Goal: Information Seeking & Learning: Find specific fact

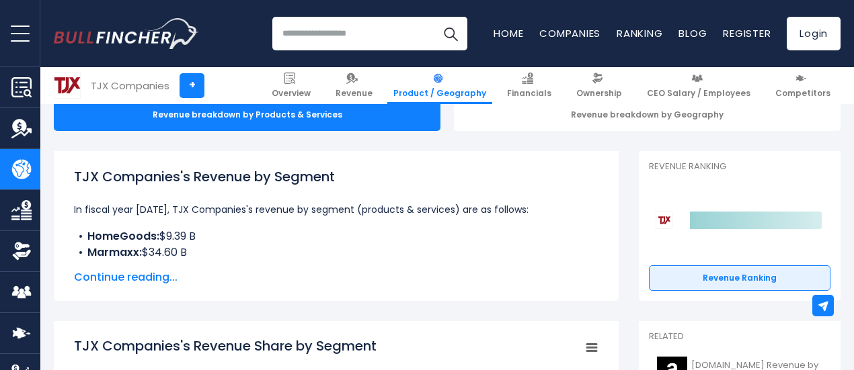
drag, startPoint x: 0, startPoint y: 0, endPoint x: 143, endPoint y: 270, distance: 305.2
click at [143, 270] on span "Continue reading..." at bounding box center [336, 278] width 524 height 16
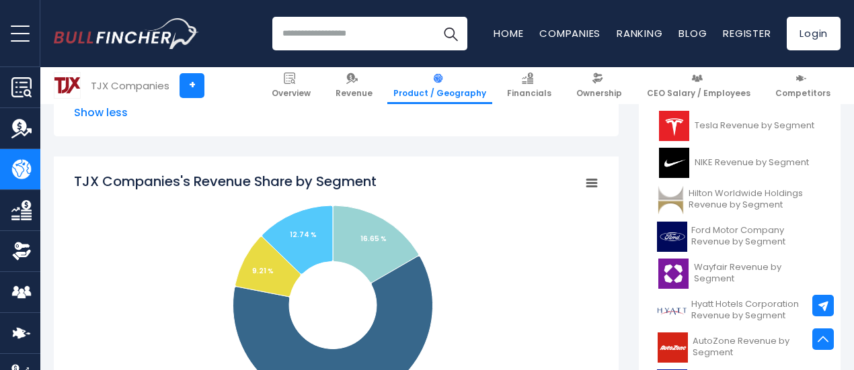
scroll to position [481, 0]
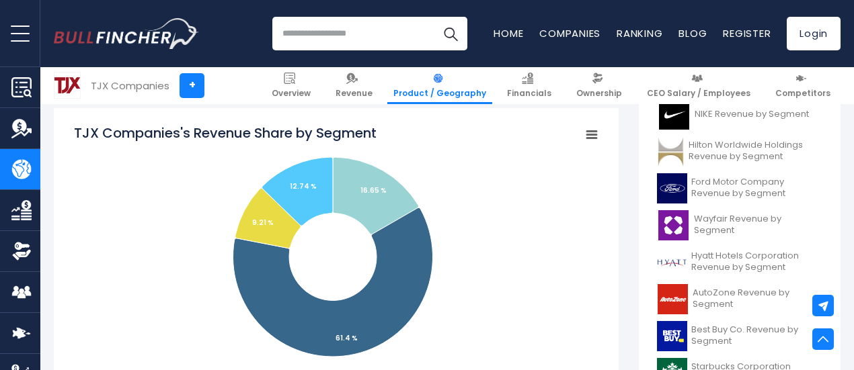
click at [143, 270] on rect "TJX Companies's Revenue Share by Segment" at bounding box center [336, 258] width 524 height 269
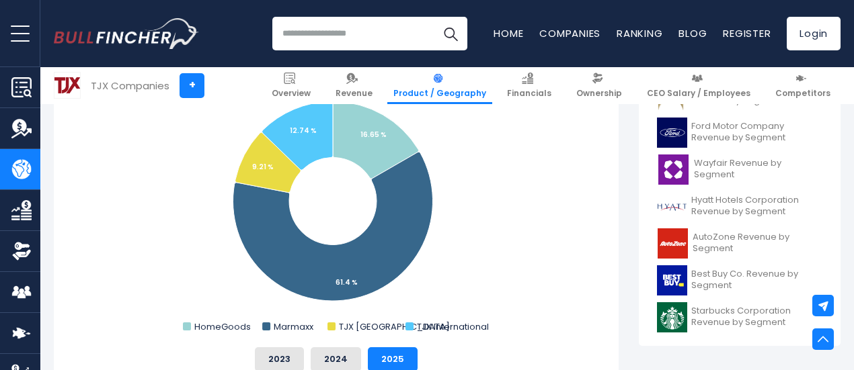
scroll to position [565, 0]
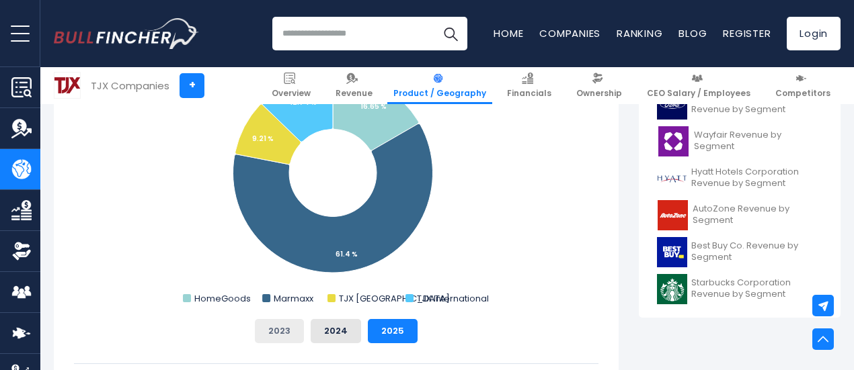
click at [261, 331] on button "2023" at bounding box center [279, 331] width 49 height 24
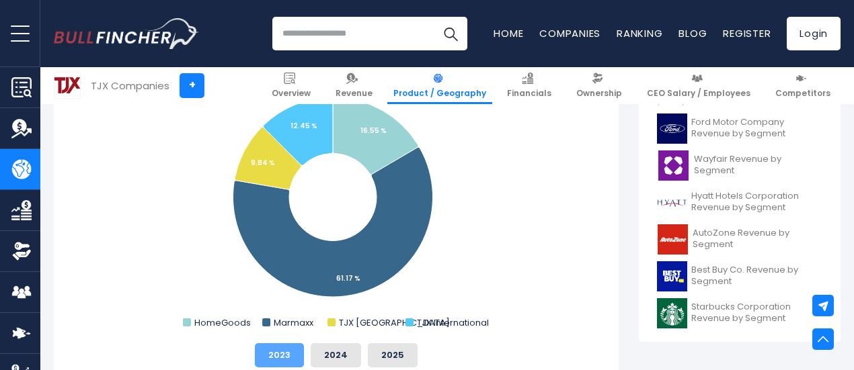
scroll to position [540, 0]
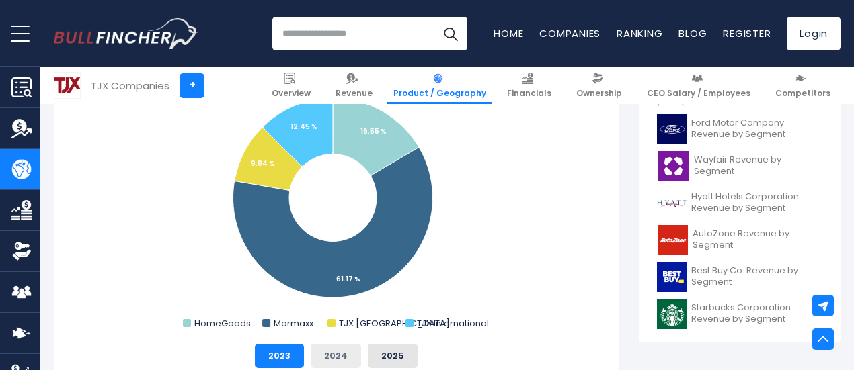
click at [320, 358] on button "2024" at bounding box center [336, 356] width 50 height 24
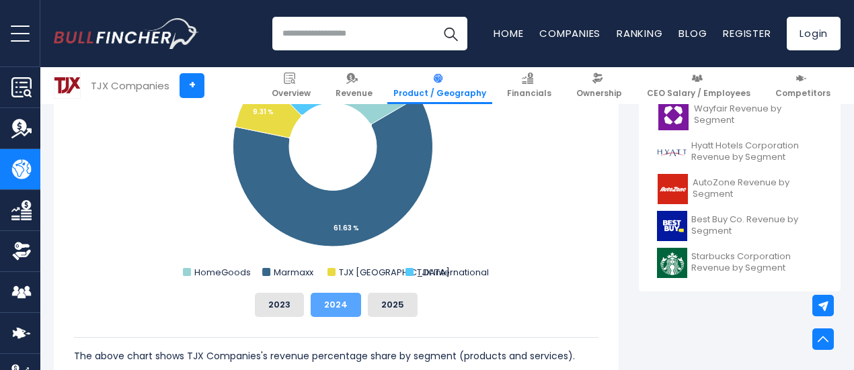
scroll to position [657, 0]
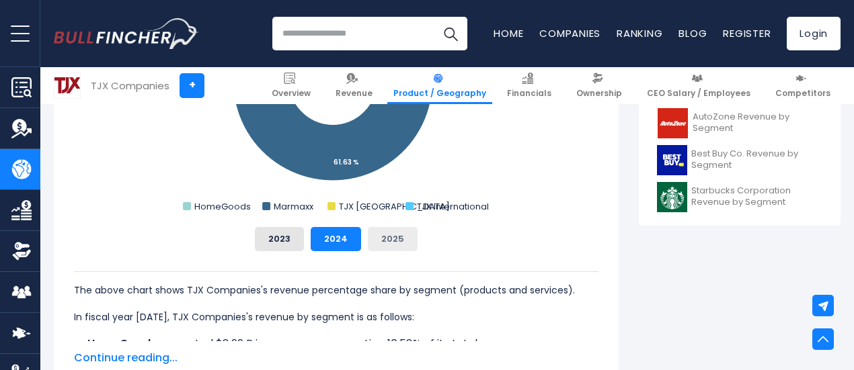
click at [374, 239] on button "2025" at bounding box center [393, 239] width 50 height 24
click at [339, 236] on button "2024" at bounding box center [336, 239] width 50 height 24
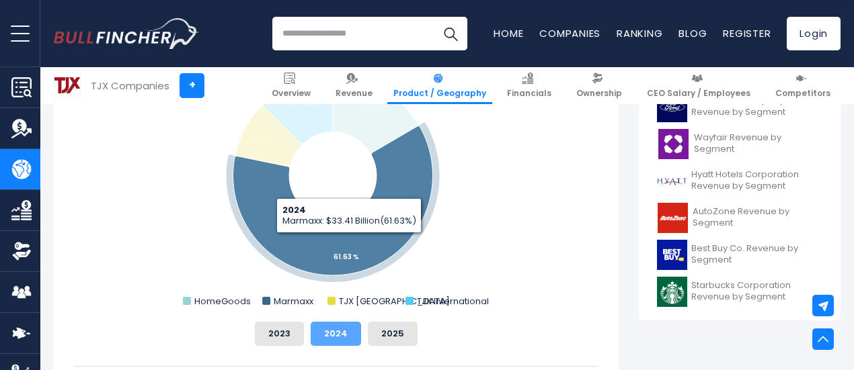
scroll to position [561, 0]
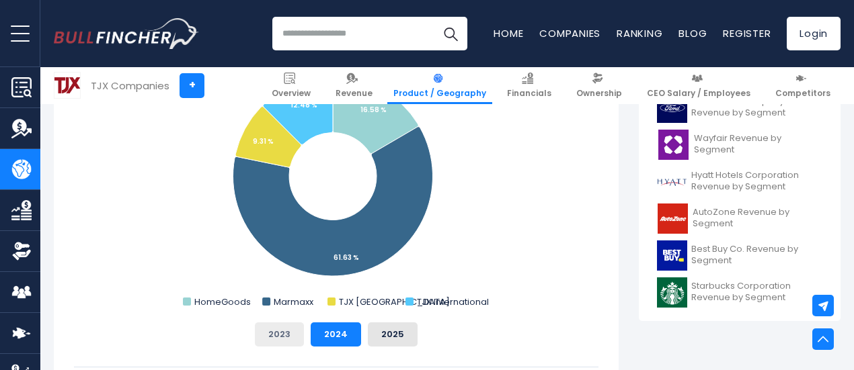
click at [276, 333] on button "2023" at bounding box center [279, 335] width 49 height 24
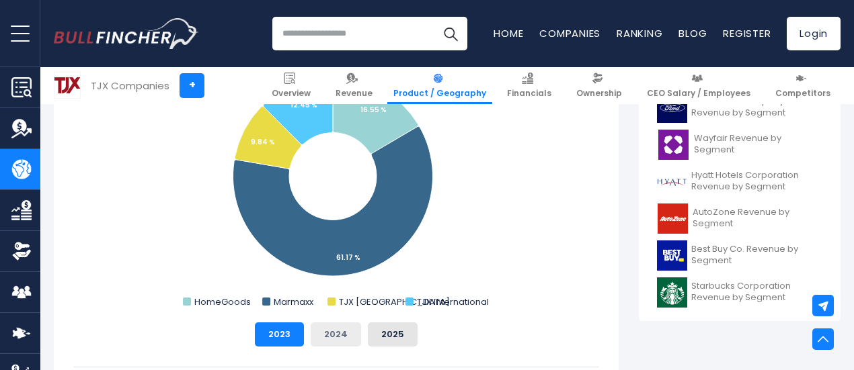
click at [327, 331] on button "2024" at bounding box center [336, 335] width 50 height 24
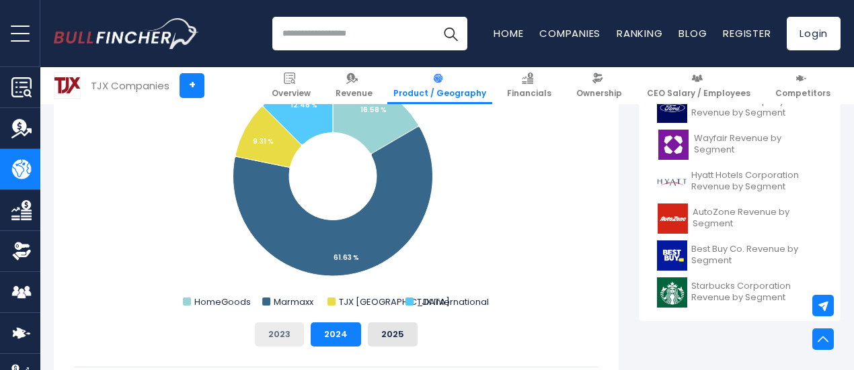
click at [284, 337] on button "2023" at bounding box center [279, 335] width 49 height 24
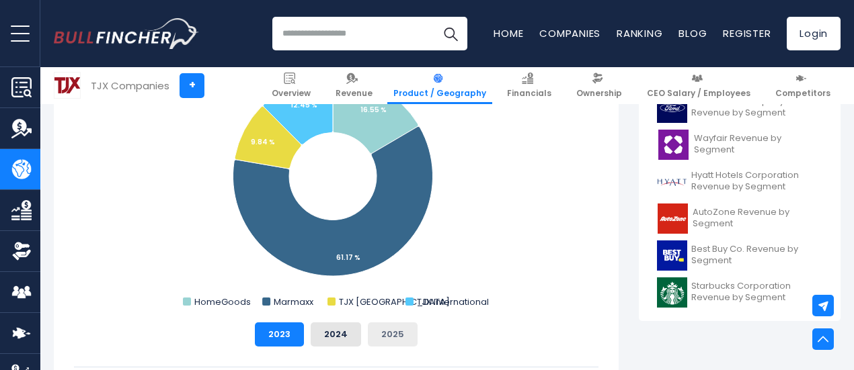
click at [384, 328] on button "2025" at bounding box center [393, 335] width 50 height 24
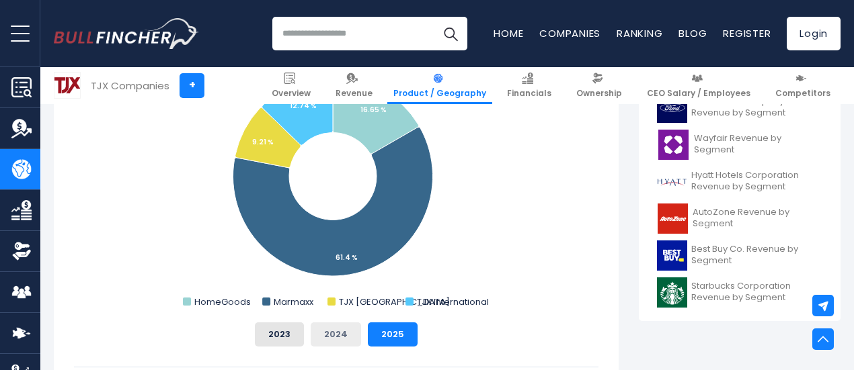
click at [324, 327] on button "2024" at bounding box center [336, 335] width 50 height 24
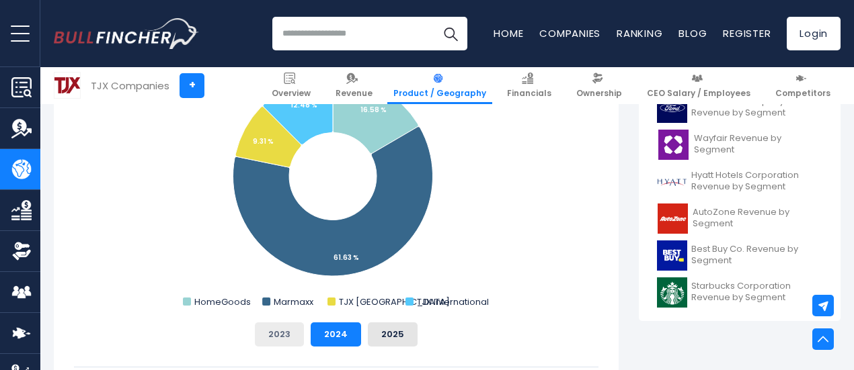
click at [258, 333] on button "2023" at bounding box center [279, 335] width 49 height 24
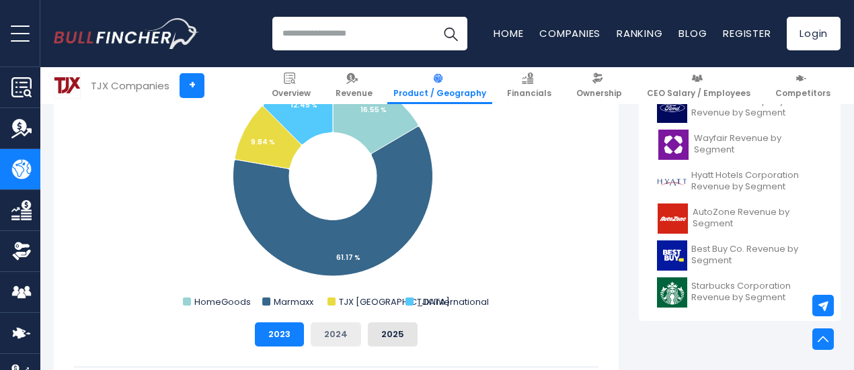
click at [313, 336] on button "2024" at bounding box center [336, 335] width 50 height 24
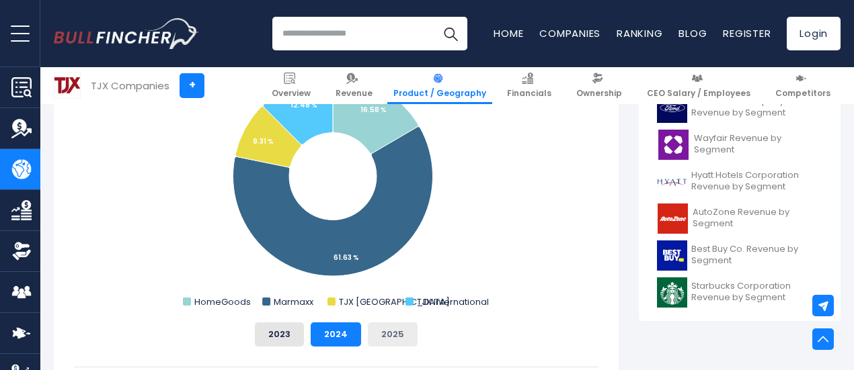
click at [371, 334] on button "2025" at bounding box center [393, 335] width 50 height 24
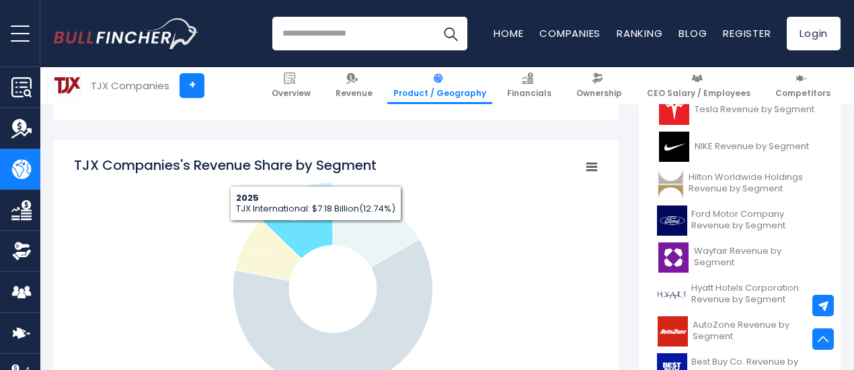
scroll to position [448, 0]
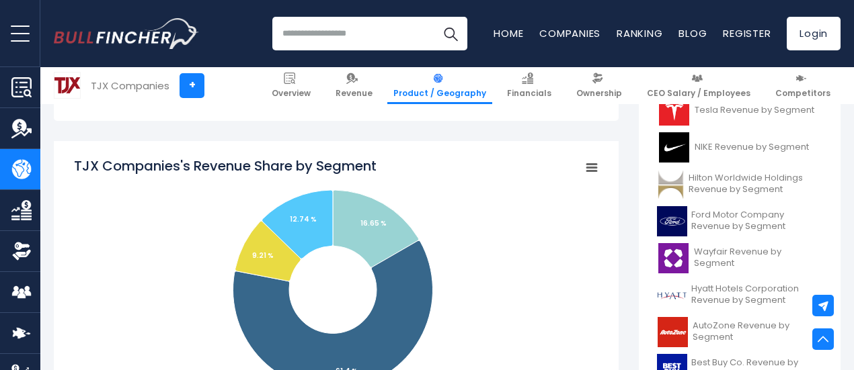
click at [492, 232] on rect "TJX Companies's Revenue Share by Segment" at bounding box center [336, 291] width 524 height 269
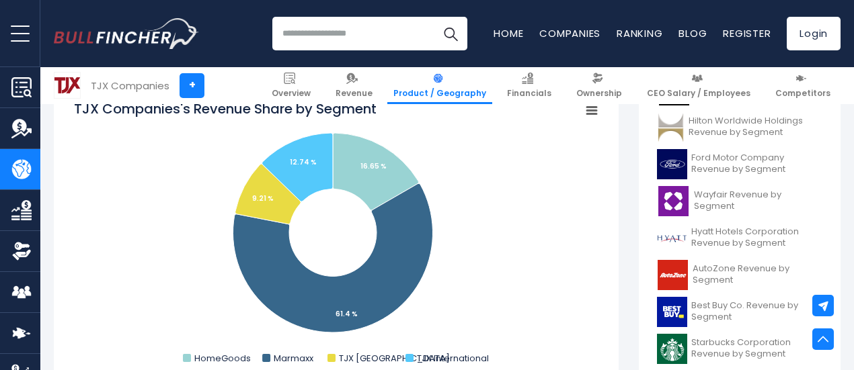
scroll to position [504, 0]
click at [492, 232] on rect "TJX Companies's Revenue Share by Segment" at bounding box center [336, 234] width 524 height 269
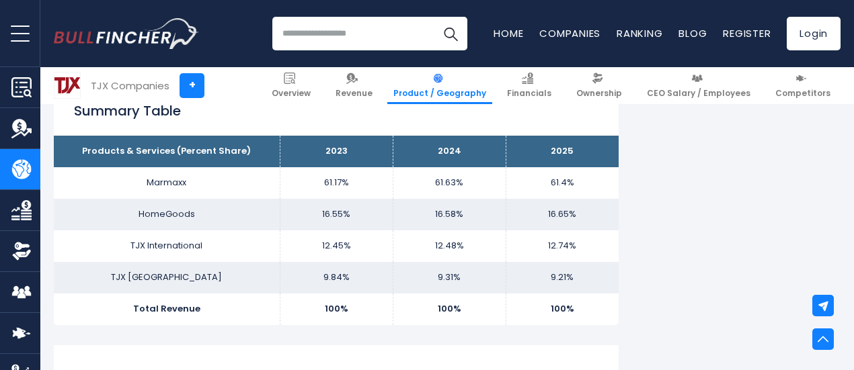
scroll to position [972, 0]
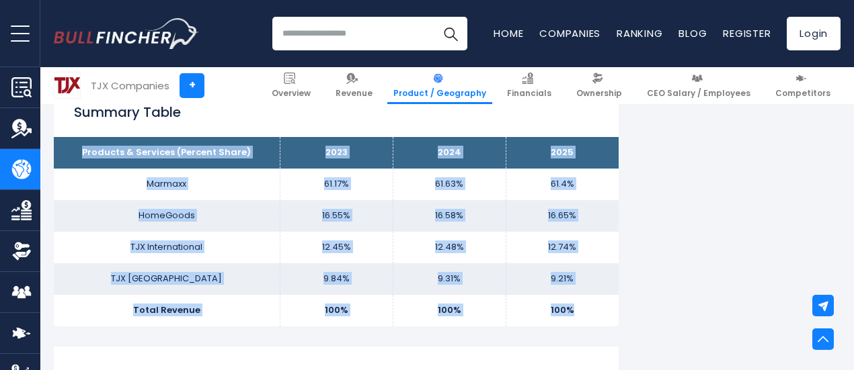
drag, startPoint x: 77, startPoint y: 152, endPoint x: 565, endPoint y: 306, distance: 512.5
click at [565, 306] on tbody "Products & Services (Percent Share) 2023 2024 2025 Marmaxx 61.17% 61.63% HomeGo…" at bounding box center [336, 231] width 565 height 189
copy tbody "Products & Services (Percent Share) 2023 2024 2025 Marmaxx 61.17% 61.63% 61.4% …"
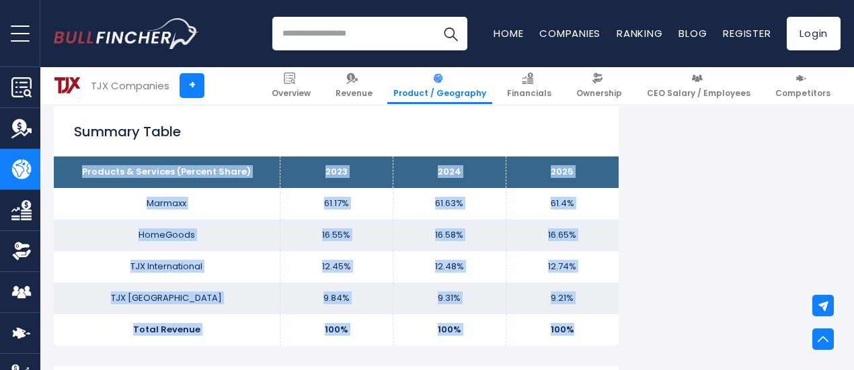
click at [238, 168] on th "Products & Services (Percent Share)" at bounding box center [167, 173] width 226 height 32
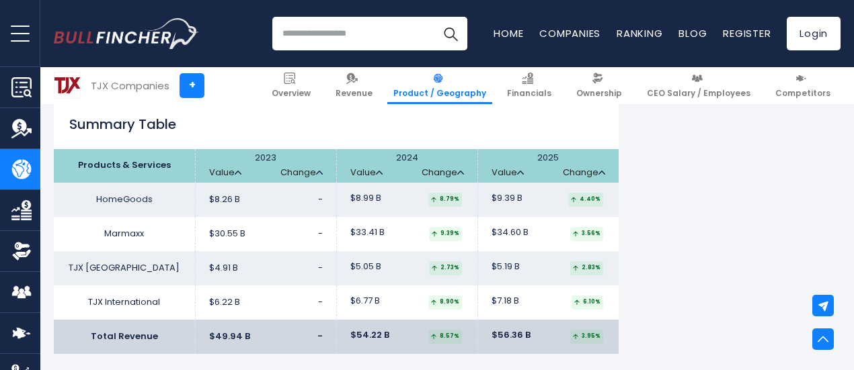
scroll to position [2224, 0]
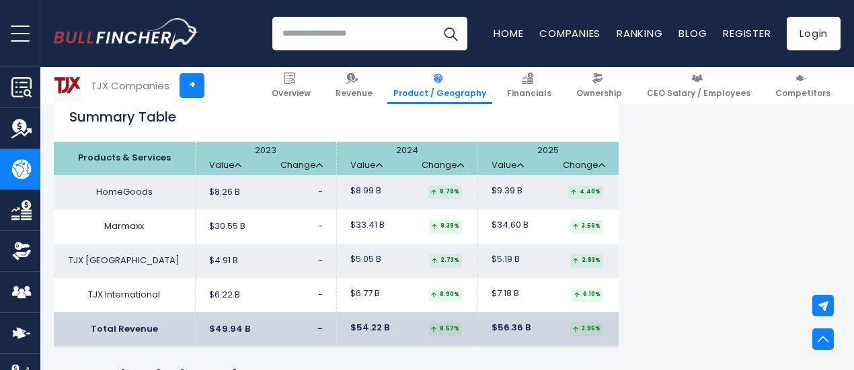
drag, startPoint x: 587, startPoint y: 333, endPoint x: 134, endPoint y: 141, distance: 492.4
click at [134, 141] on div "Summary Table Products & Services 2023 Value Change Value Change Value Change H…" at bounding box center [336, 218] width 565 height 255
click at [437, 283] on td "$6.77 B 8.90%" at bounding box center [406, 295] width 141 height 34
drag, startPoint x: 588, startPoint y: 330, endPoint x: 38, endPoint y: 166, distance: 574.4
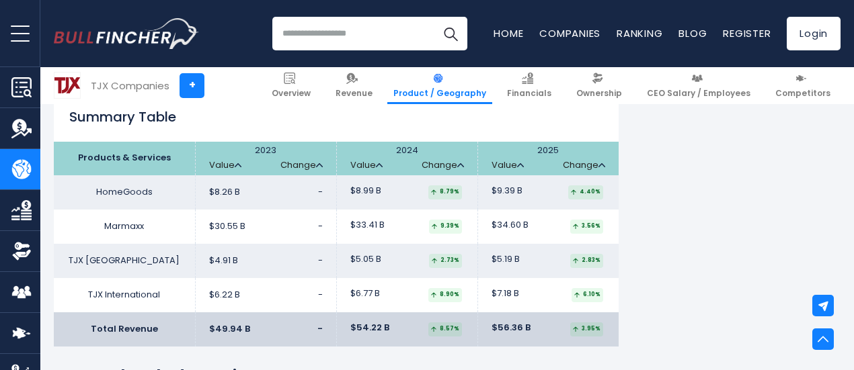
click at [71, 159] on th "Products & Services" at bounding box center [124, 159] width 141 height 34
copy table "Products & Services 2023 Value Change 2024 Value Change 2025 Value Change HomeG…"
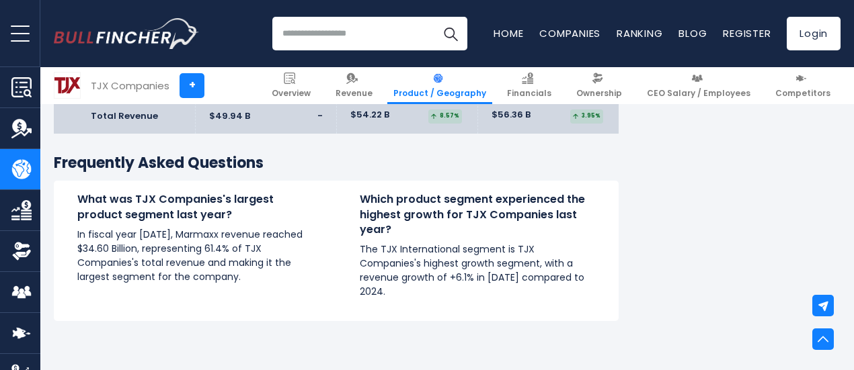
click at [395, 241] on div "Which product segment experienced the highest growth for TJX Companies last yea…" at bounding box center [477, 245] width 235 height 107
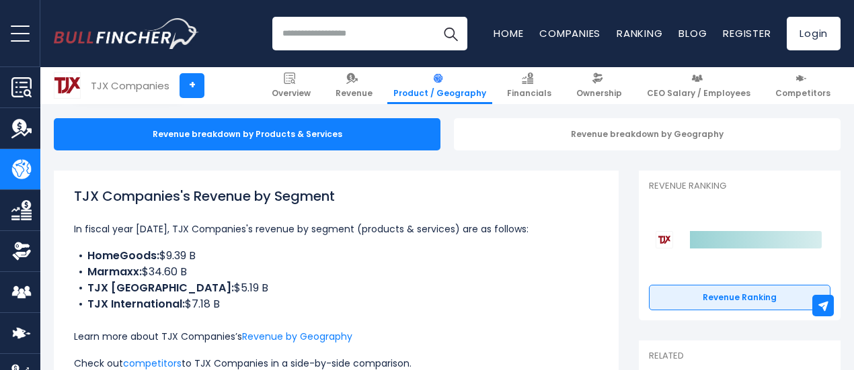
scroll to position [155, 0]
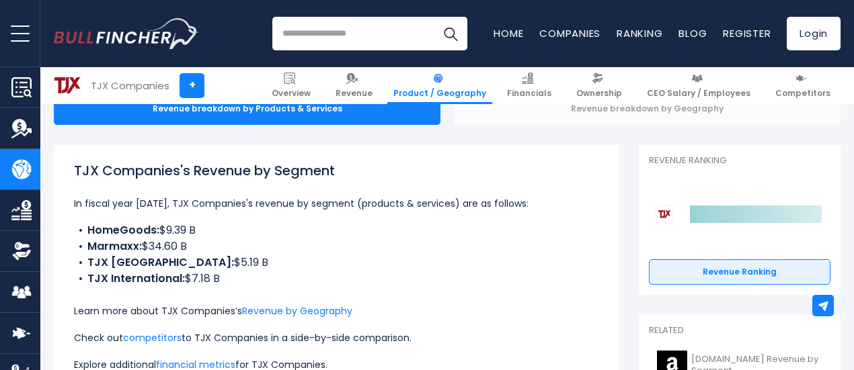
click at [610, 112] on div "Revenue breakdown by Geography" at bounding box center [647, 109] width 386 height 32
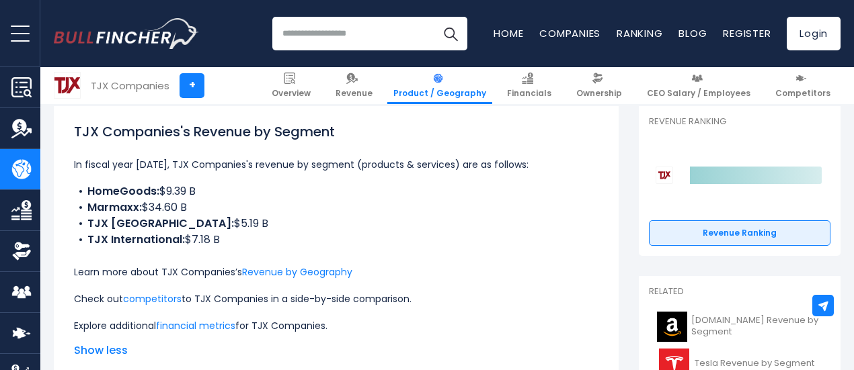
scroll to position [195, 0]
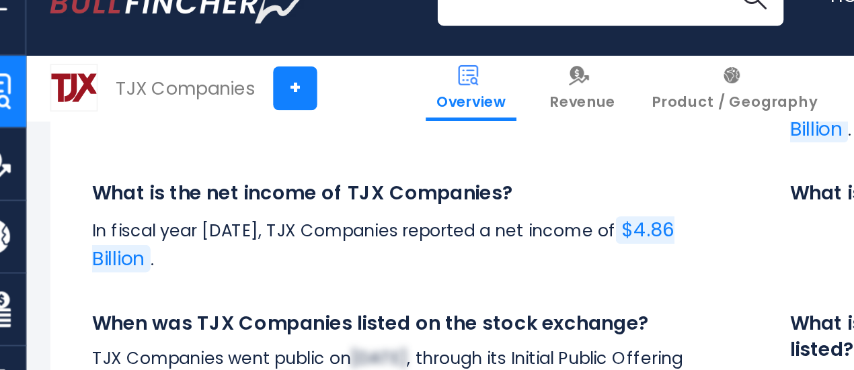
scroll to position [4476, 0]
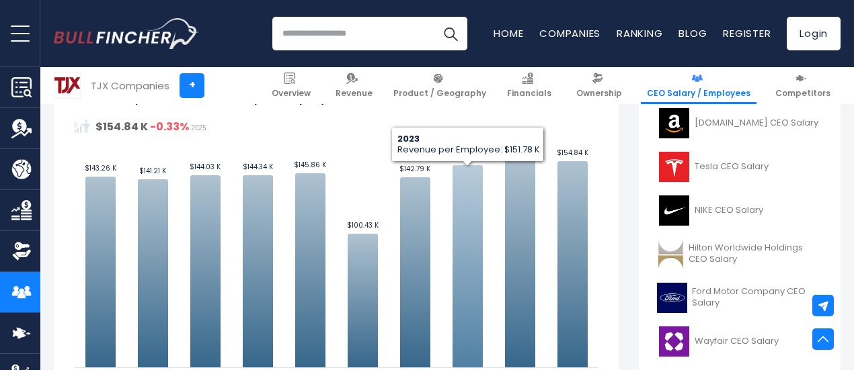
scroll to position [386, 0]
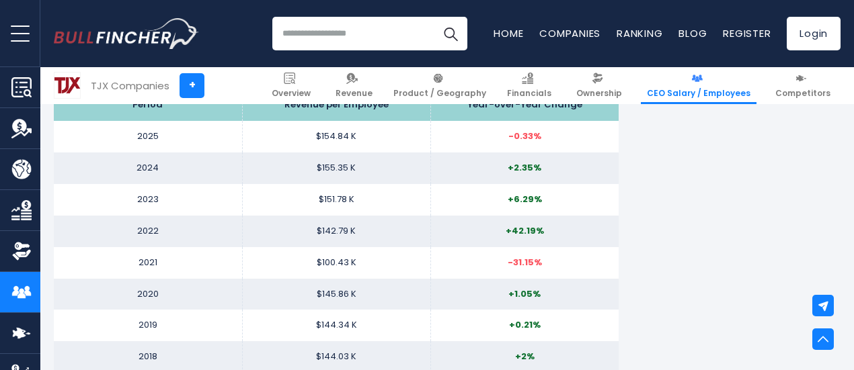
scroll to position [1447, 0]
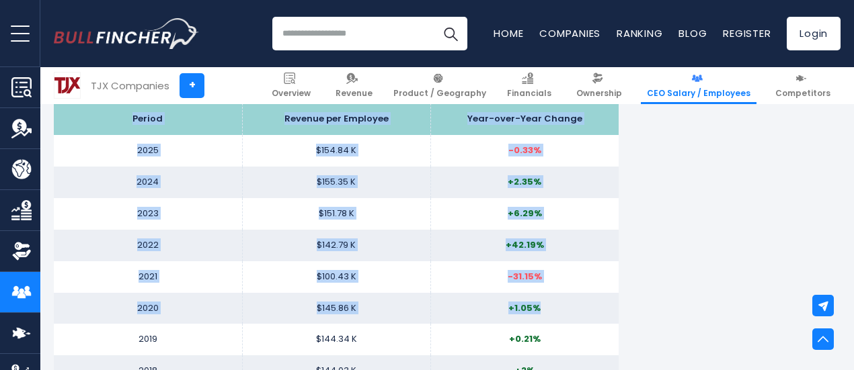
drag, startPoint x: 546, startPoint y: 307, endPoint x: 91, endPoint y: 111, distance: 496.1
click at [91, 111] on tbody "Period Revenue per Employee Year-over-Year Change 2025 $154.84 K -0.33% 2024 $1…" at bounding box center [336, 277] width 565 height 347
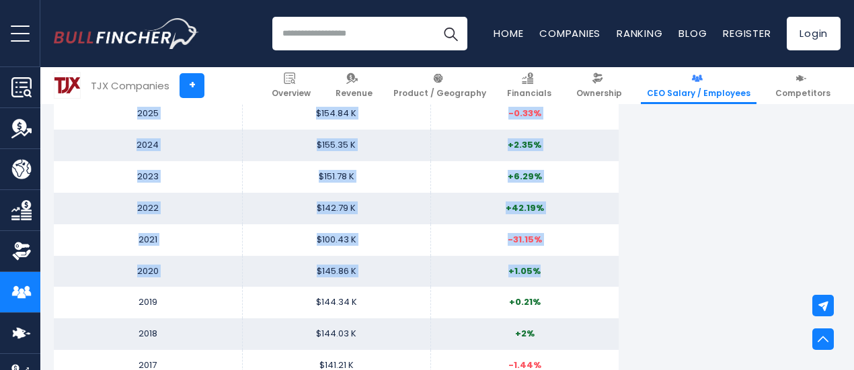
scroll to position [1485, 0]
copy tbody "Period Revenue per Employee Year-over-Year Change 2025 $154.84 K -0.33% 2024 $1…"
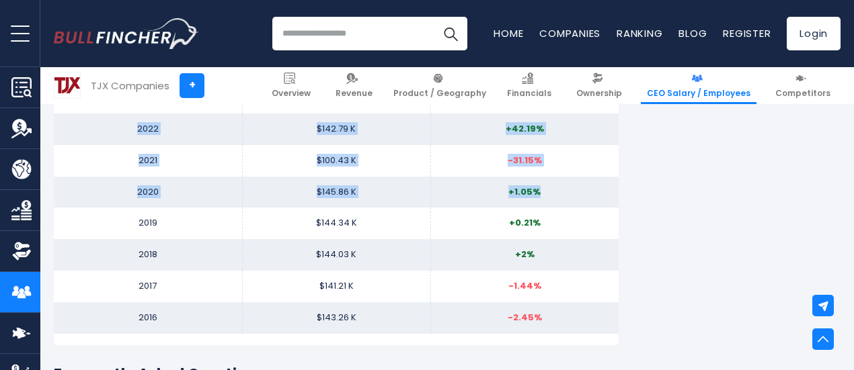
scroll to position [1534, 0]
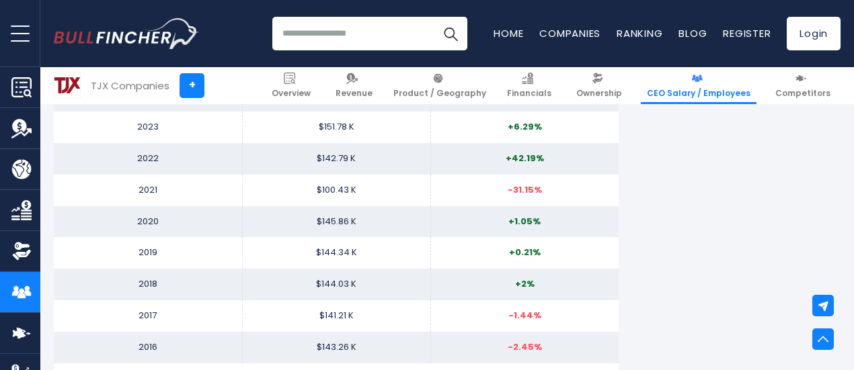
click at [541, 333] on td "-2.45%" at bounding box center [524, 348] width 188 height 32
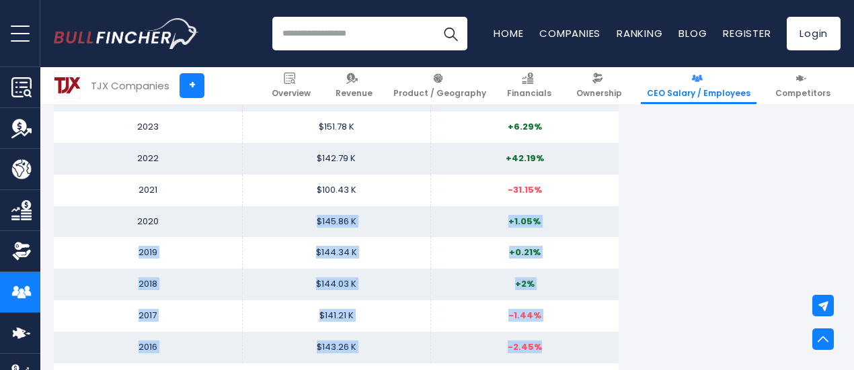
drag, startPoint x: 540, startPoint y: 349, endPoint x: 278, endPoint y: 214, distance: 295.2
click at [278, 214] on tbody "Period Revenue per Employee Year-over-Year Change 2025 $154.84 K -0.33% 2024 $1…" at bounding box center [336, 190] width 565 height 347
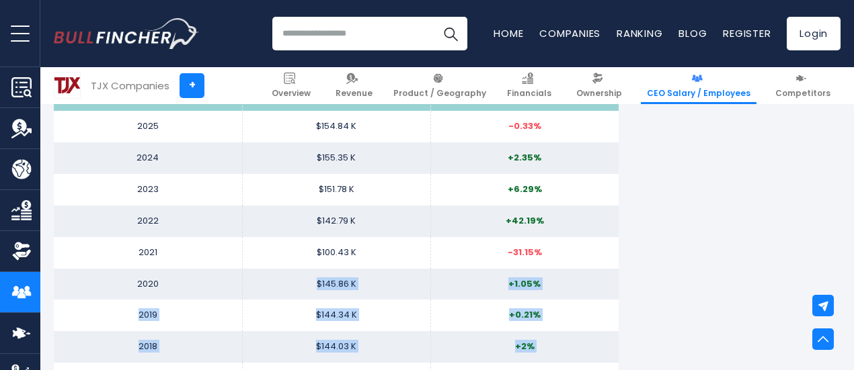
scroll to position [1456, 0]
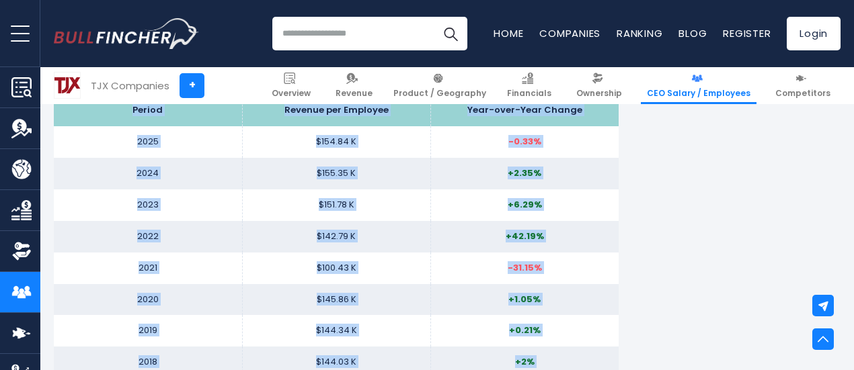
click at [118, 108] on th "Period" at bounding box center [148, 111] width 188 height 32
copy tbody "Period Revenue per Employee Year-over-Year Change 2025 $154.84 K -0.33% 2024 $1…"
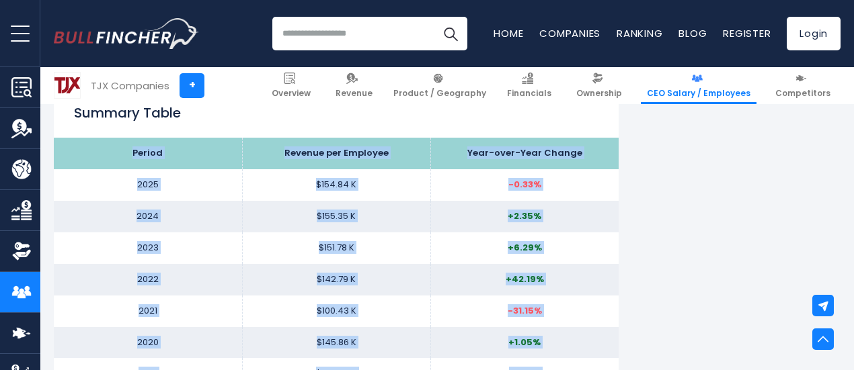
scroll to position [1409, 0]
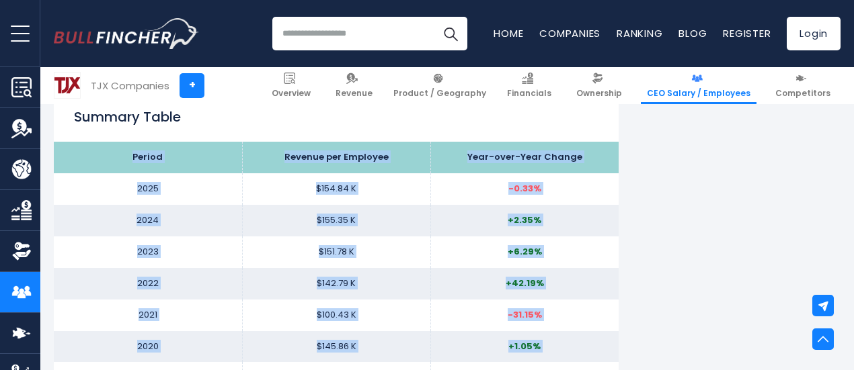
click at [395, 229] on td "$155.35 K" at bounding box center [336, 221] width 188 height 32
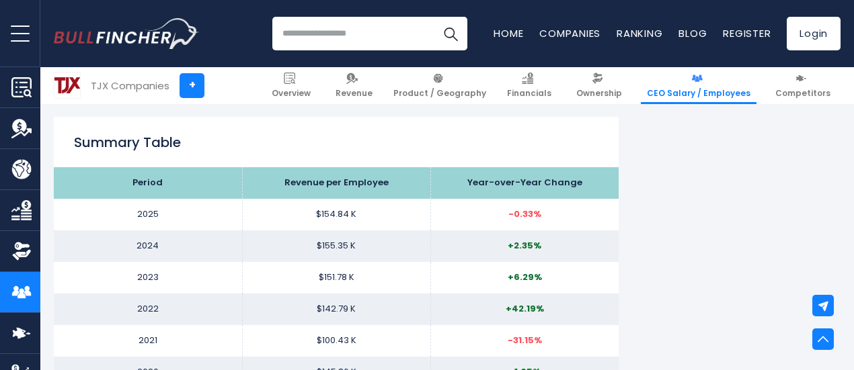
scroll to position [1382, 0]
